Goal: Navigation & Orientation: Find specific page/section

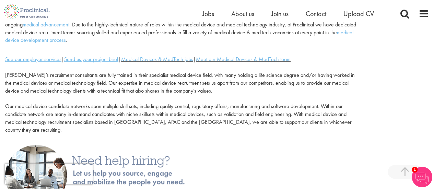
scroll to position [103, 0]
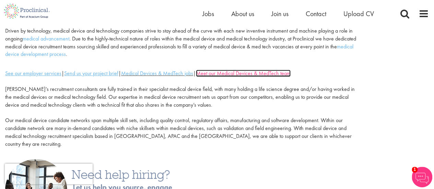
click at [230, 74] on link "Meet our Medical Devices & MedTech team" at bounding box center [243, 73] width 95 height 7
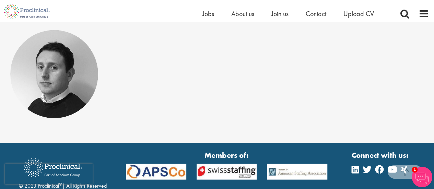
scroll to position [652, 0]
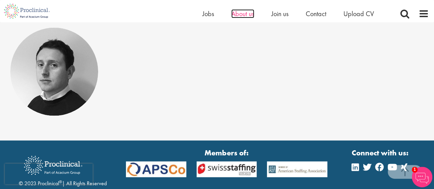
click at [244, 13] on span "About us" at bounding box center [242, 13] width 23 height 9
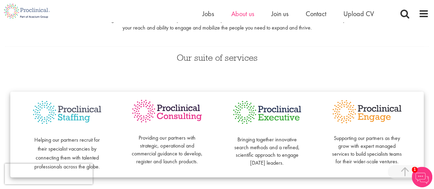
scroll to position [137, 0]
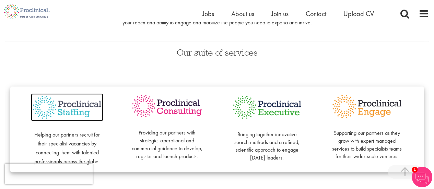
click at [73, 109] on img at bounding box center [67, 107] width 72 height 28
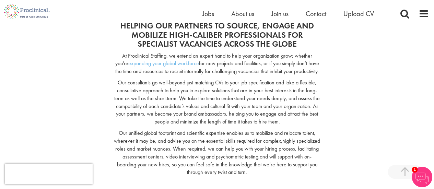
scroll to position [240, 0]
